Goal: Task Accomplishment & Management: Manage account settings

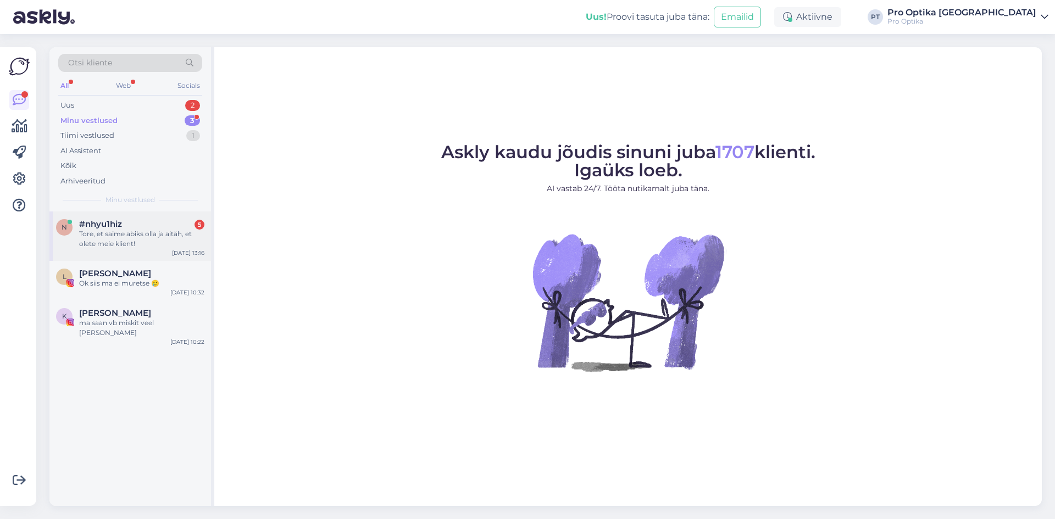
click at [131, 238] on div "Tore, et saime abiks olla ja aitäh, et olete meie klient!" at bounding box center [141, 239] width 125 height 20
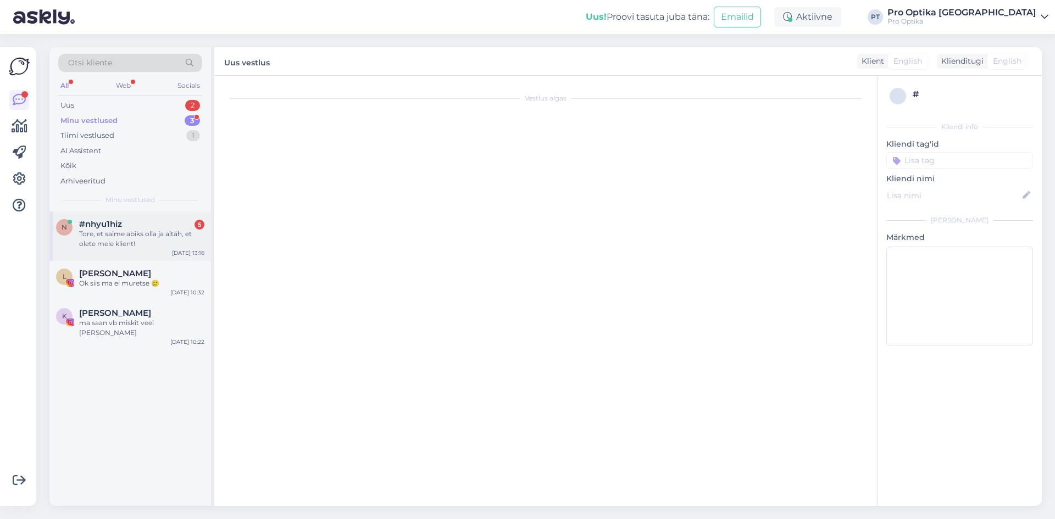
scroll to position [478, 0]
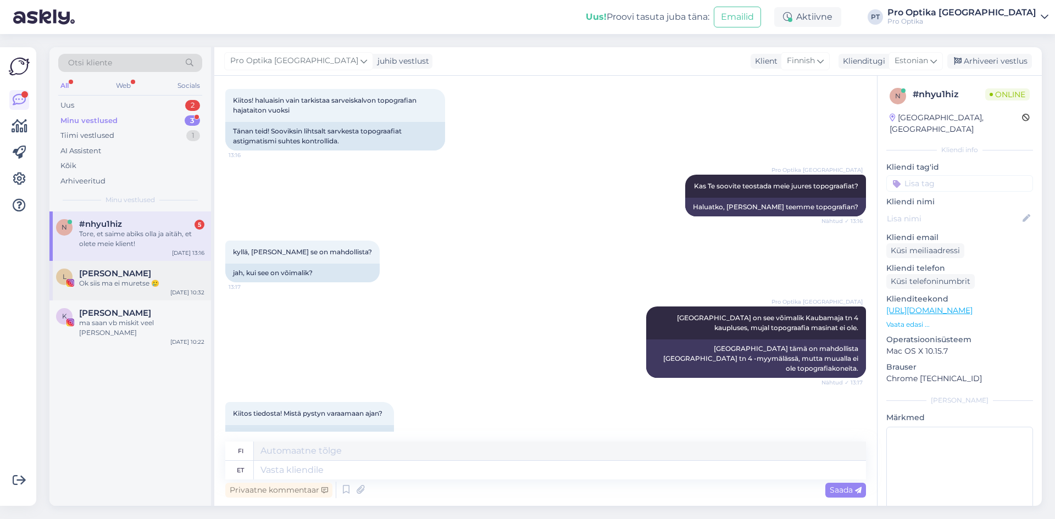
click at [143, 280] on div "Ok siis ma ei muretse 🥲" at bounding box center [141, 284] width 125 height 10
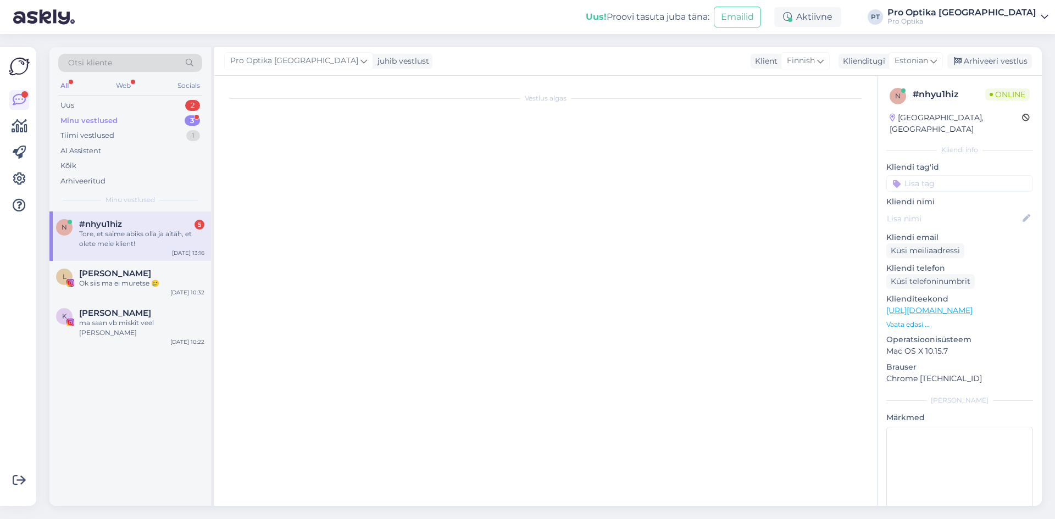
scroll to position [5976, 0]
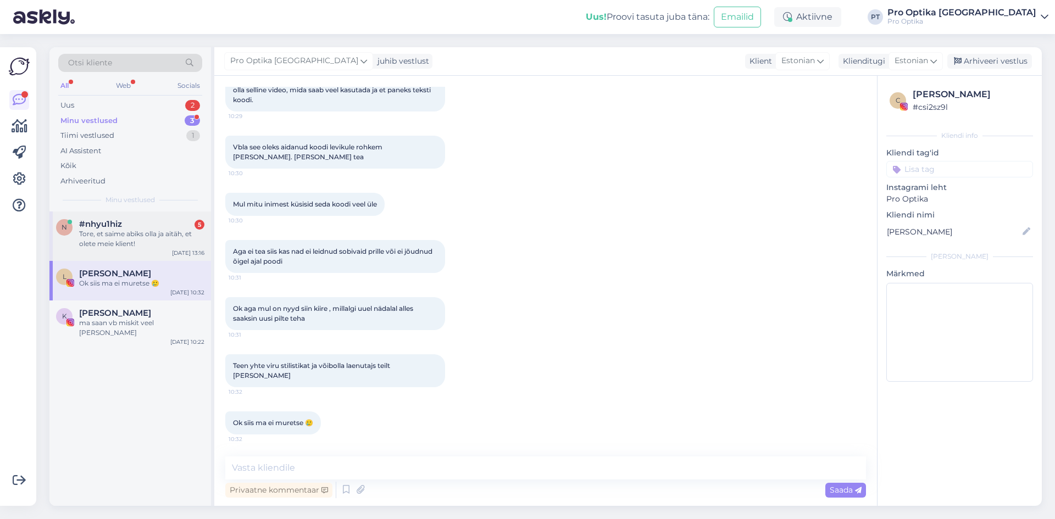
click at [148, 234] on div "Tore, et saime abiks olla ja aitäh, et olete meie klient!" at bounding box center [141, 239] width 125 height 20
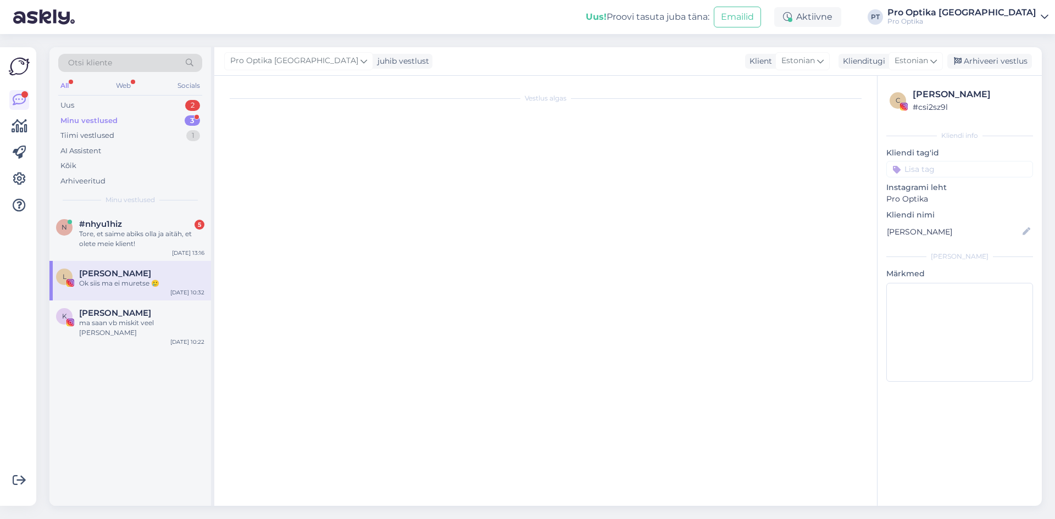
scroll to position [478, 0]
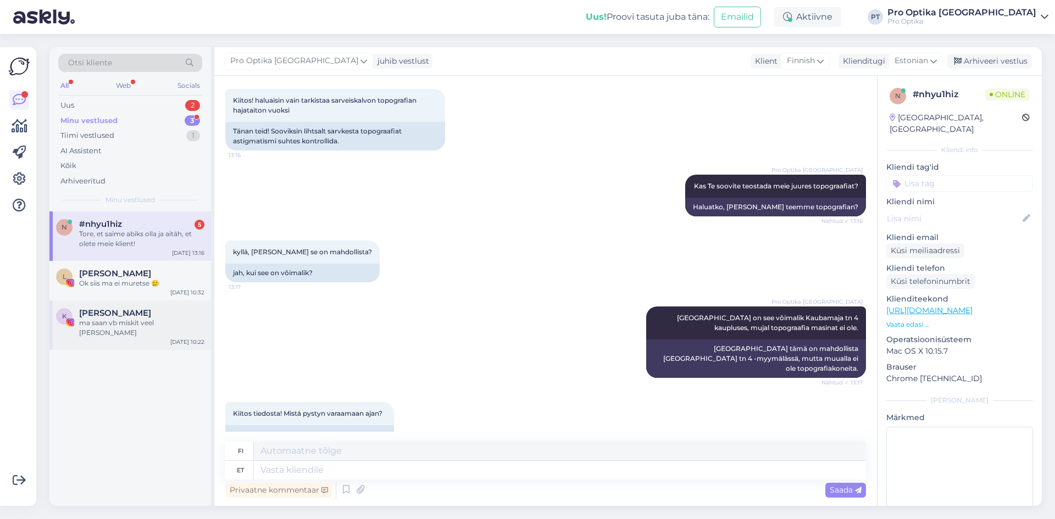
click at [87, 314] on span "[PERSON_NAME]" at bounding box center [115, 313] width 72 height 10
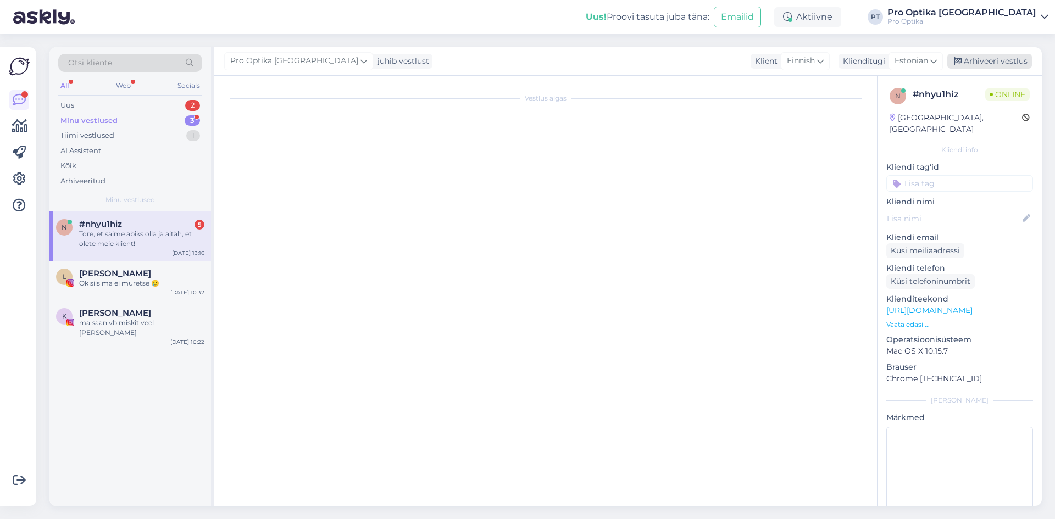
click at [980, 59] on div "Arhiveeri vestlus" at bounding box center [989, 61] width 85 height 15
click at [87, 302] on div "n #nhyu1hiz 5 Tore, et saime abiks olla [PERSON_NAME], et [PERSON_NAME] klient!…" at bounding box center [130, 359] width 162 height 294
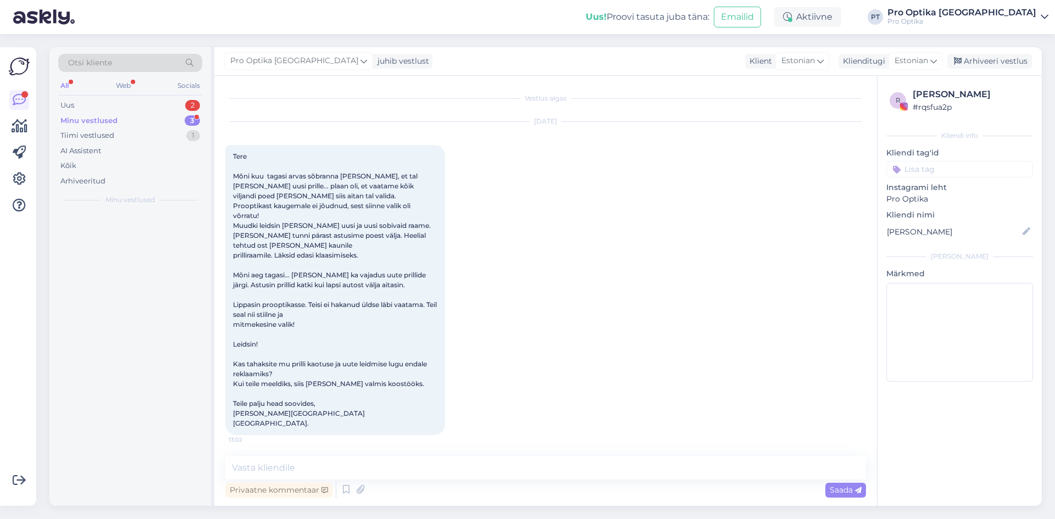
scroll to position [2966, 0]
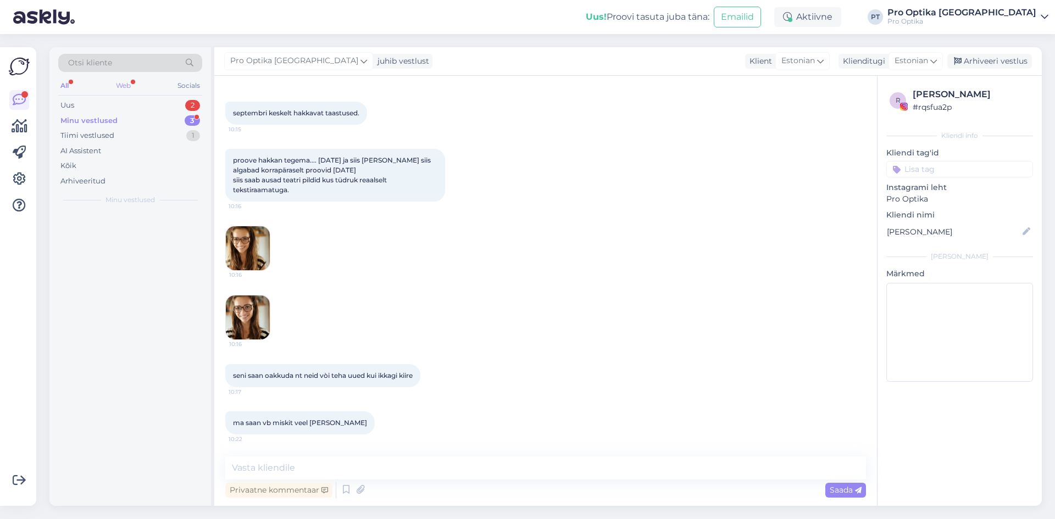
click at [119, 85] on div "Web" at bounding box center [123, 86] width 19 height 14
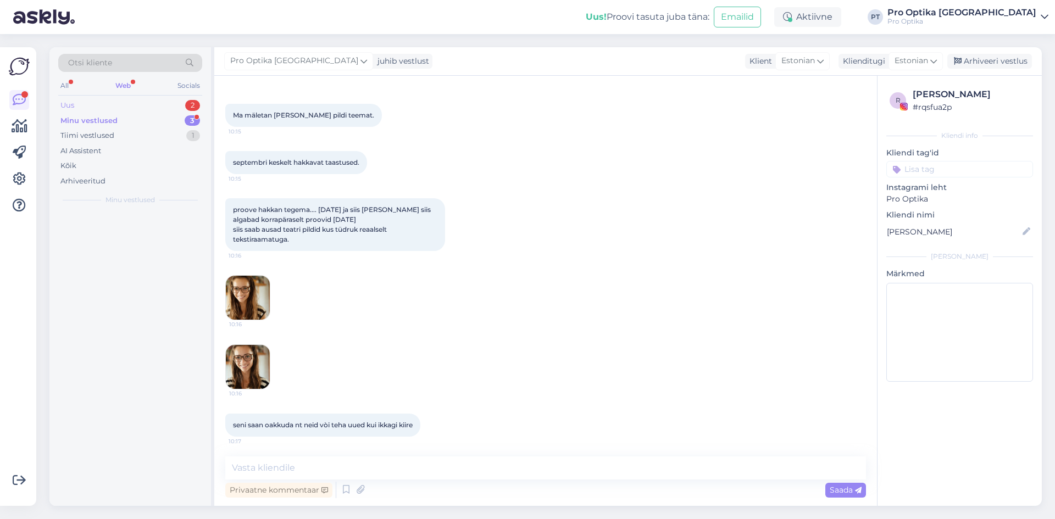
click at [136, 107] on div "Uus 2" at bounding box center [130, 105] width 144 height 15
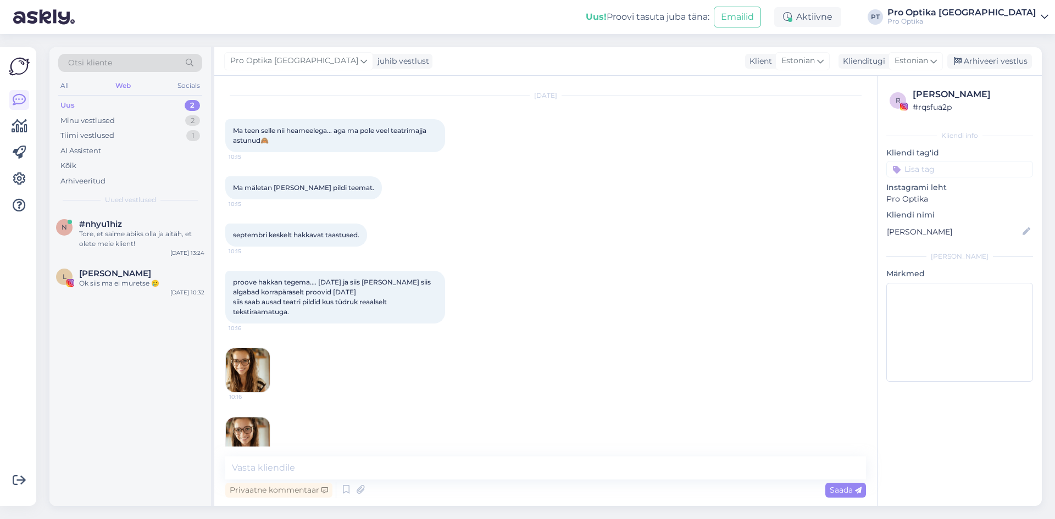
scroll to position [2933, 0]
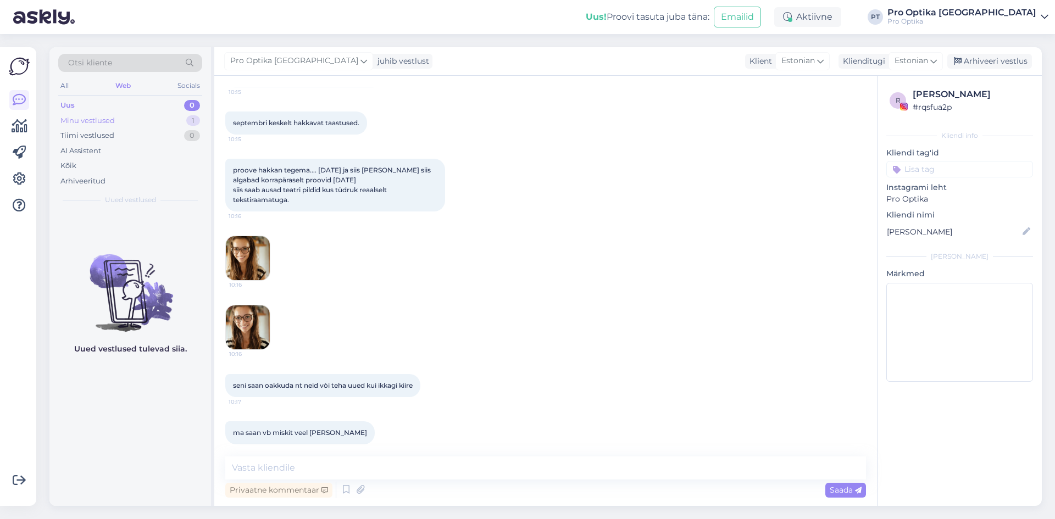
click at [163, 118] on div "Minu vestlused 1" at bounding box center [130, 120] width 144 height 15
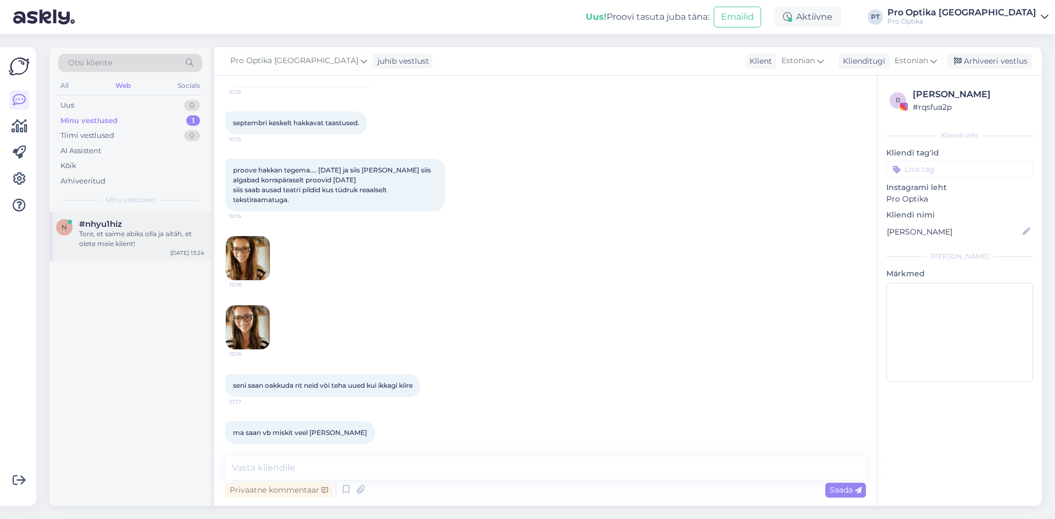
click at [126, 252] on div "n #nhyu1hiz Tore, et saime abiks olla [PERSON_NAME], et [PERSON_NAME] klient! […" at bounding box center [130, 236] width 162 height 49
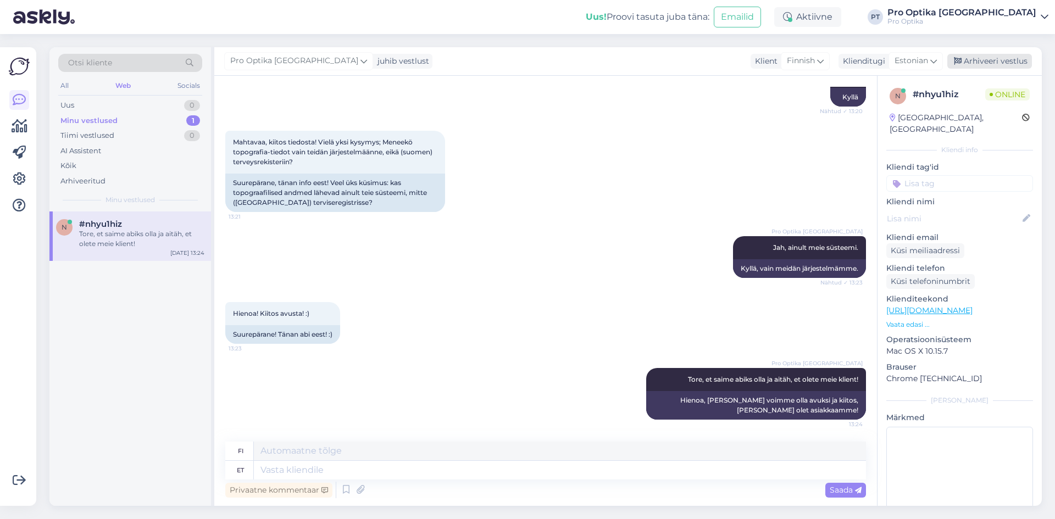
click at [1013, 55] on div "Arhiveeri vestlus" at bounding box center [989, 61] width 85 height 15
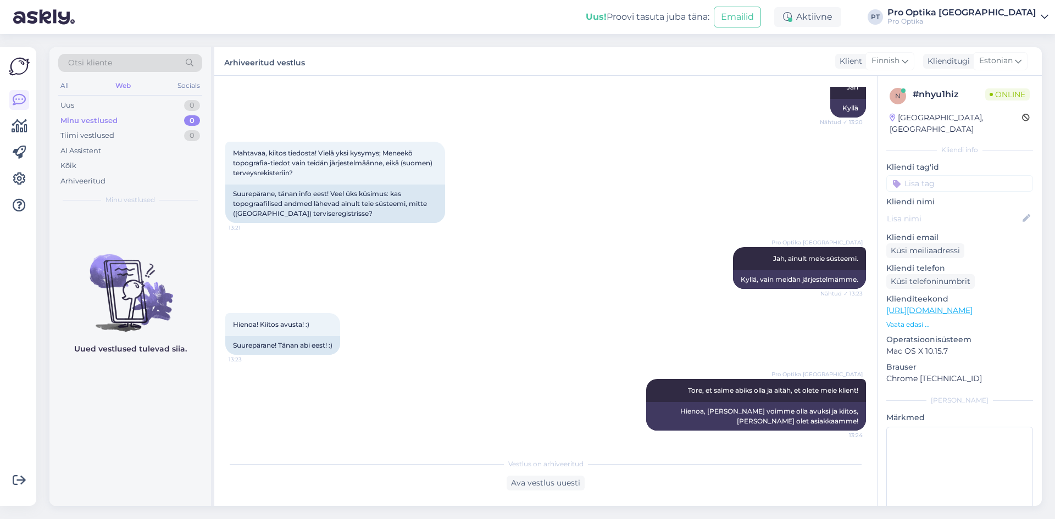
scroll to position [1071, 0]
click at [1006, 63] on span "Estonian" at bounding box center [996, 61] width 34 height 12
click at [666, 108] on div "Pro Optika [GEOGRAPHIC_DATA] Jah Nähtud ✓ 13:20 Kyllä" at bounding box center [545, 97] width 641 height 66
